Goal: Navigation & Orientation: Find specific page/section

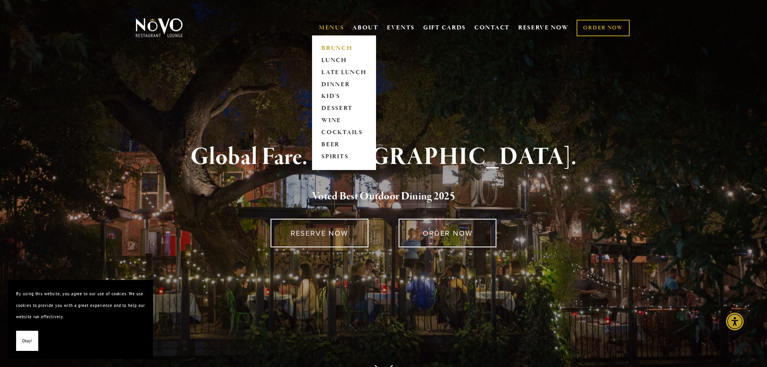
click at [330, 47] on link "BRUNCH" at bounding box center [344, 48] width 50 height 12
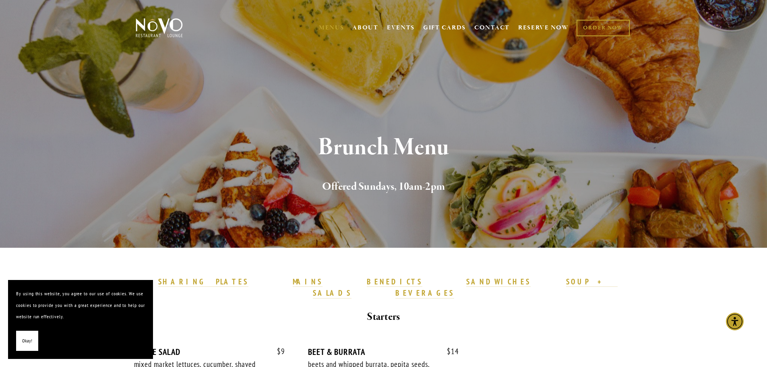
click at [27, 340] on span "Okay!" at bounding box center [27, 341] width 10 height 12
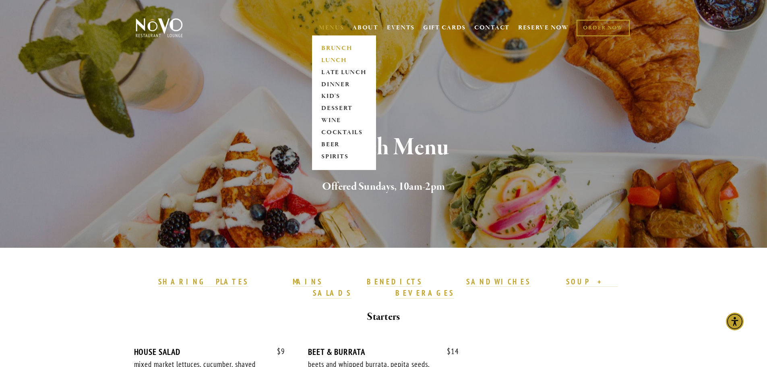
click at [337, 59] on link "LUNCH" at bounding box center [344, 60] width 50 height 12
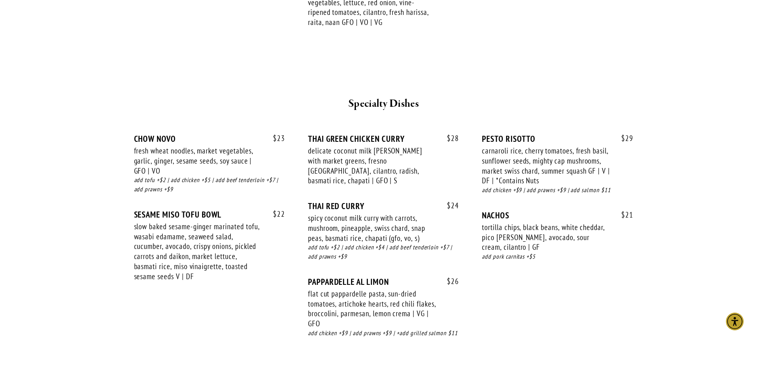
scroll to position [1382, 0]
